Goal: Task Accomplishment & Management: Manage account settings

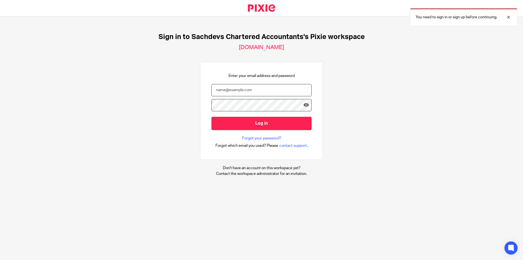
click at [273, 89] on input "email" at bounding box center [261, 90] width 100 height 12
type input "s"
type input "aaron@sachdevs-ca.com"
click at [211, 117] on input "Log in" at bounding box center [261, 123] width 100 height 13
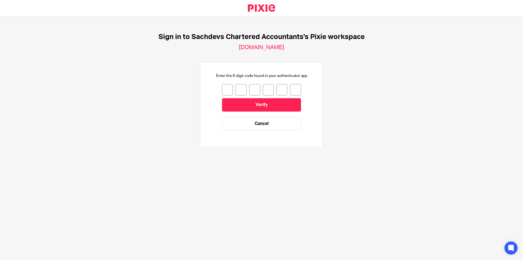
click at [227, 90] on input "number" at bounding box center [227, 89] width 11 height 11
type input "7"
type input "9"
type input "7"
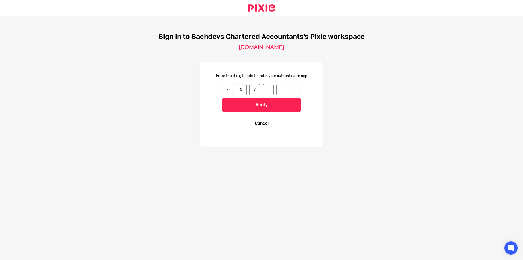
type input "4"
type input "8"
type input "7"
click at [285, 101] on input "Verify" at bounding box center [261, 104] width 79 height 13
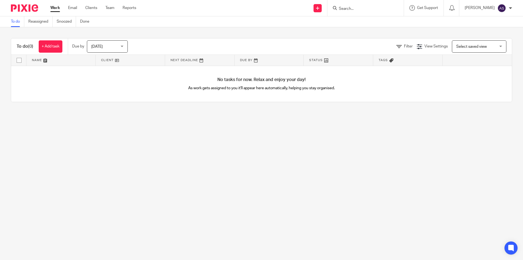
click at [182, 162] on main "To do Reassigned Snoozed Done To do (0) + Add task Due by Today Today Today Tom…" at bounding box center [261, 130] width 523 height 260
drag, startPoint x: 182, startPoint y: 162, endPoint x: 110, endPoint y: 8, distance: 170.3
click at [170, 142] on main "To do Reassigned Snoozed Done To do (0) + Add task Due by Today Today Today Tom…" at bounding box center [261, 130] width 523 height 260
click at [358, 11] on input "Search" at bounding box center [362, 9] width 49 height 5
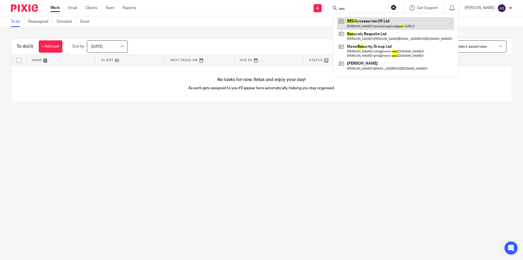
type input "sec"
click at [384, 22] on link at bounding box center [395, 23] width 117 height 13
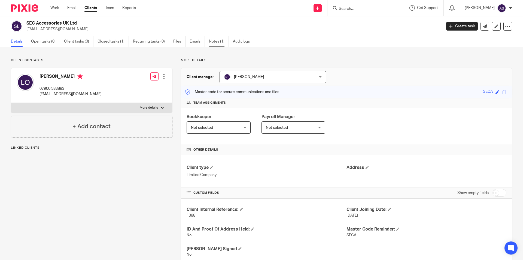
click at [219, 40] on link "Notes (1)" at bounding box center [219, 41] width 20 height 11
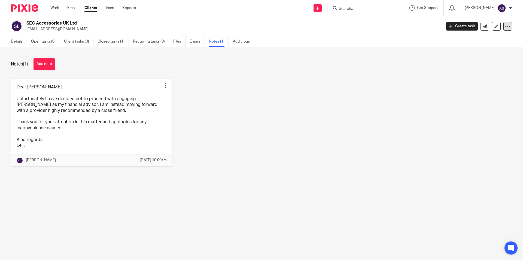
click at [505, 26] on icon at bounding box center [507, 25] width 5 height 5
click at [461, 63] on button "Archive client" at bounding box center [474, 63] width 60 height 7
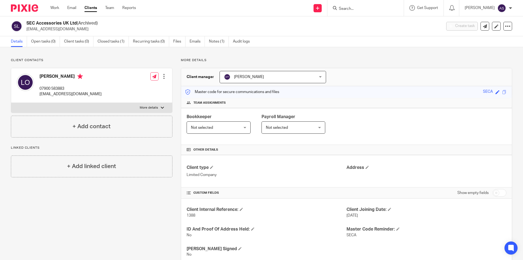
click at [86, 10] on link "Clients" at bounding box center [90, 7] width 13 height 5
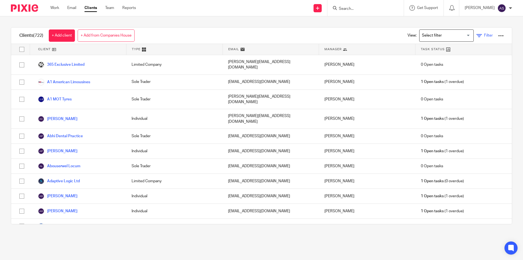
click at [476, 36] on icon at bounding box center [478, 35] width 5 height 5
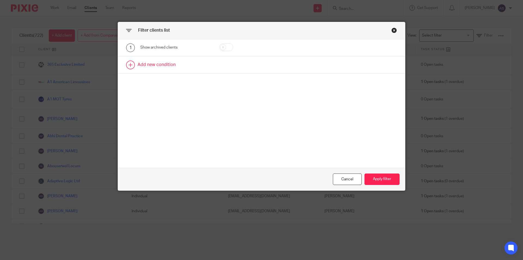
click at [167, 67] on link at bounding box center [261, 64] width 287 height 17
click at [165, 65] on div "Field" at bounding box center [171, 66] width 53 height 11
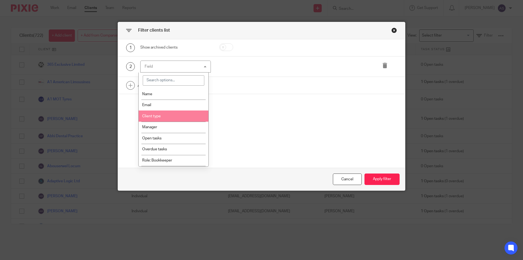
click at [161, 114] on li "Client type" at bounding box center [174, 115] width 70 height 11
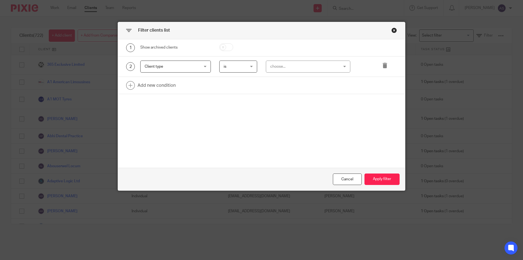
click at [279, 72] on div "choose..." at bounding box center [308, 66] width 85 height 12
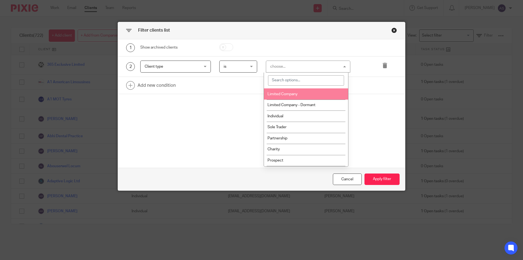
click at [196, 66] on div "Client type Client type" at bounding box center [175, 66] width 71 height 12
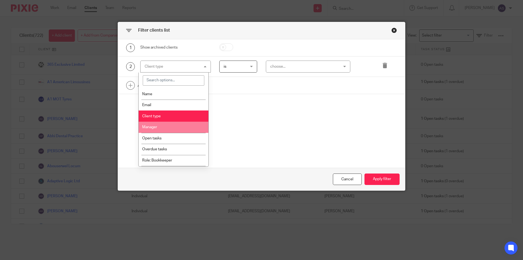
click at [163, 126] on li "Manager" at bounding box center [174, 126] width 70 height 11
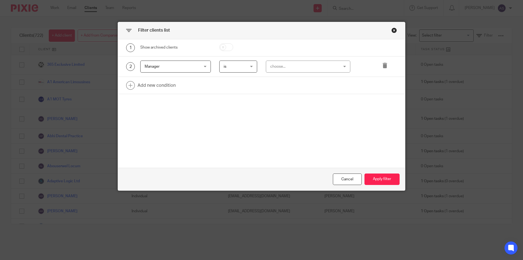
click at [298, 67] on div "choose..." at bounding box center [302, 66] width 64 height 11
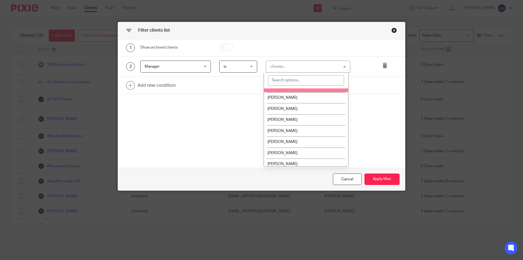
scroll to position [82, 0]
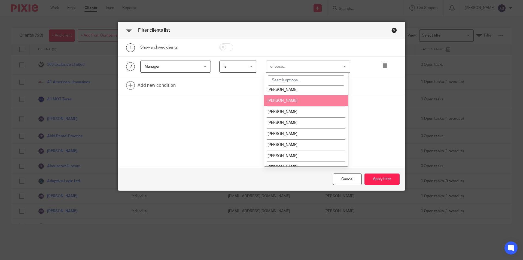
click at [300, 103] on li "[PERSON_NAME]" at bounding box center [306, 100] width 84 height 11
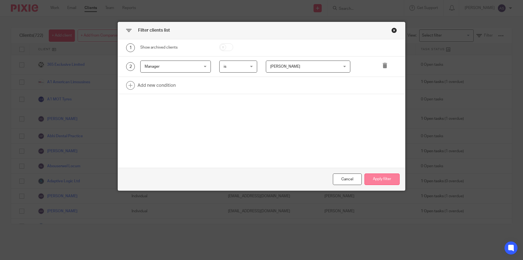
click at [367, 180] on button "Apply filter" at bounding box center [381, 179] width 35 height 12
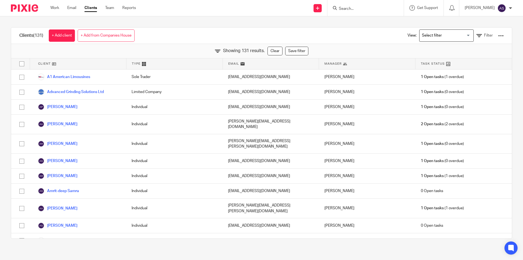
click at [498, 36] on div at bounding box center [500, 35] width 5 height 5
click at [358, 28] on div "Clients (131) + Add client + Add from Companies House View: Loading... Filter" at bounding box center [261, 36] width 501 height 16
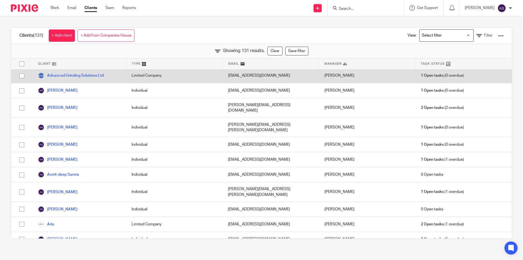
scroll to position [0, 0]
